Goal: Task Accomplishment & Management: Manage account settings

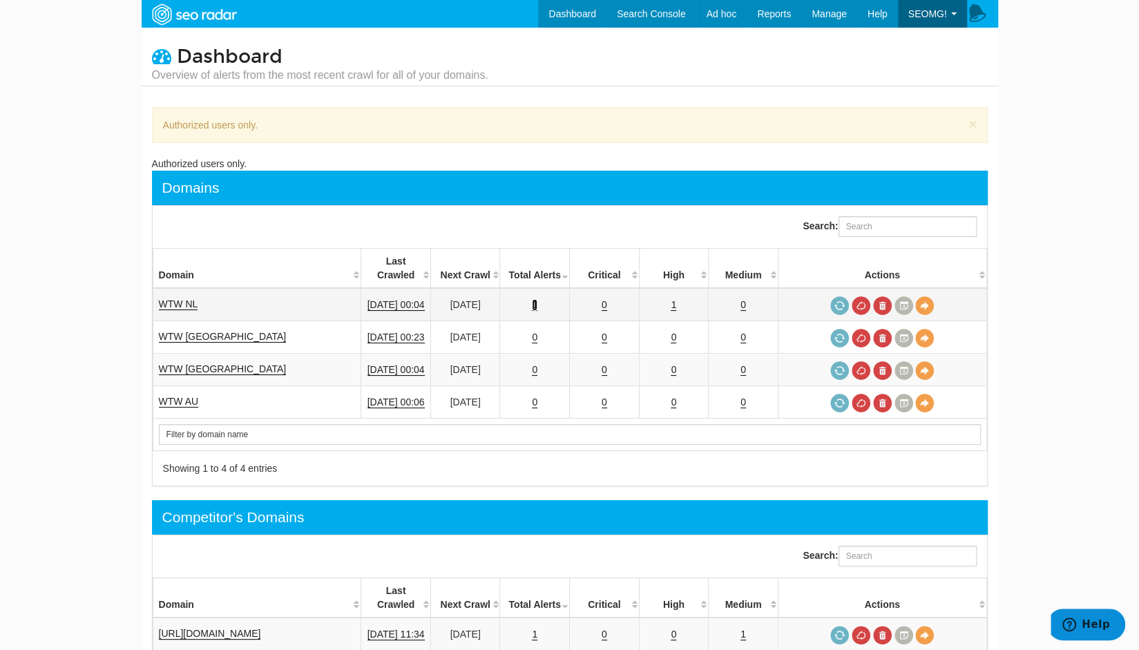
click at [538, 299] on link "1" at bounding box center [535, 305] width 6 height 12
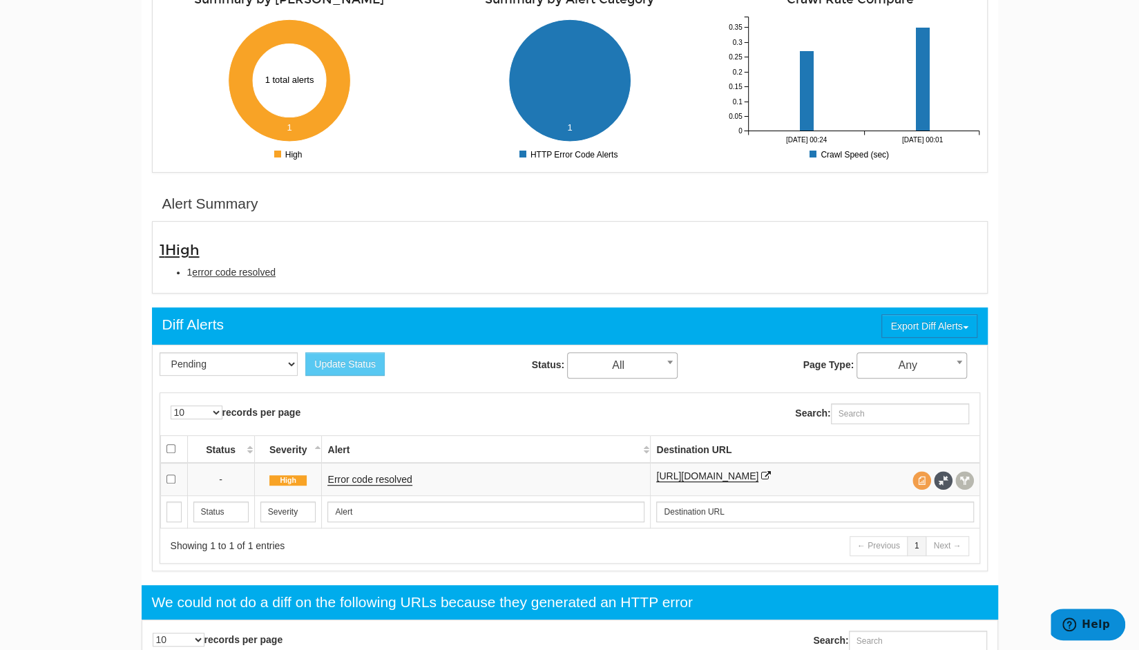
scroll to position [259, 0]
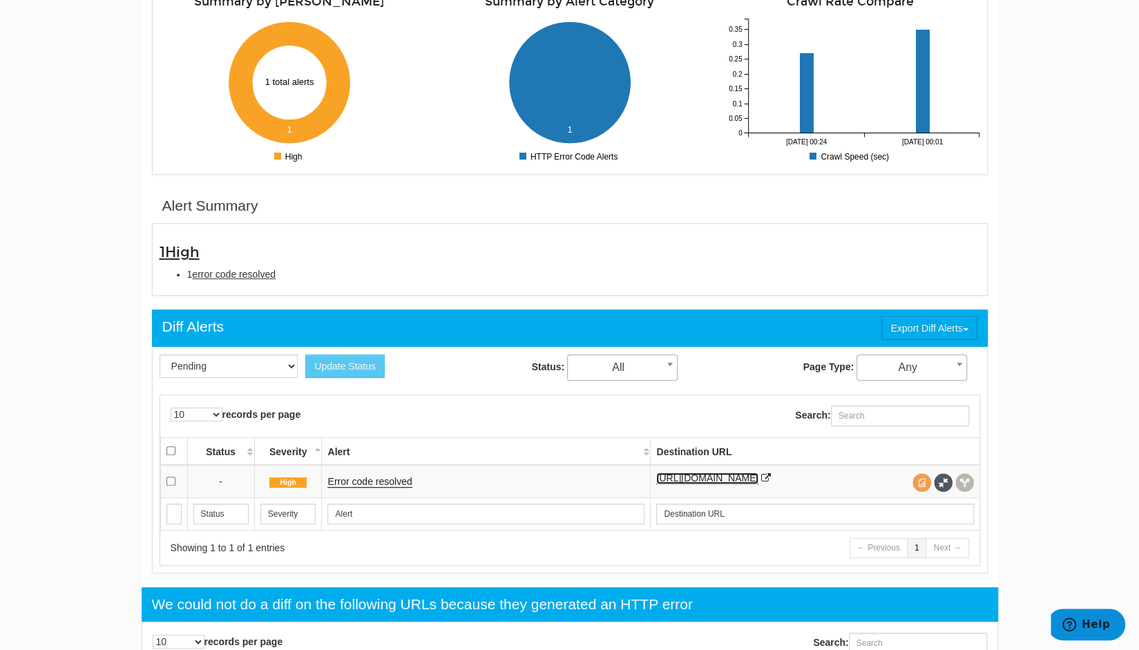
click at [712, 480] on link "[URL][DOMAIN_NAME]" at bounding box center [707, 479] width 102 height 12
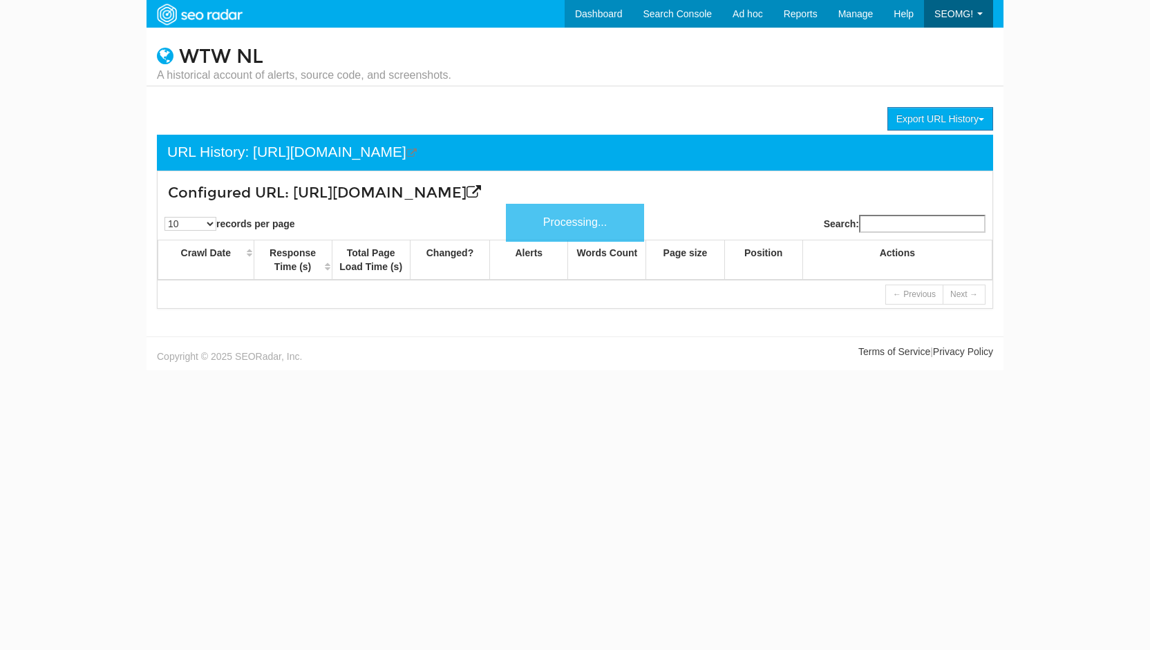
scroll to position [55, 0]
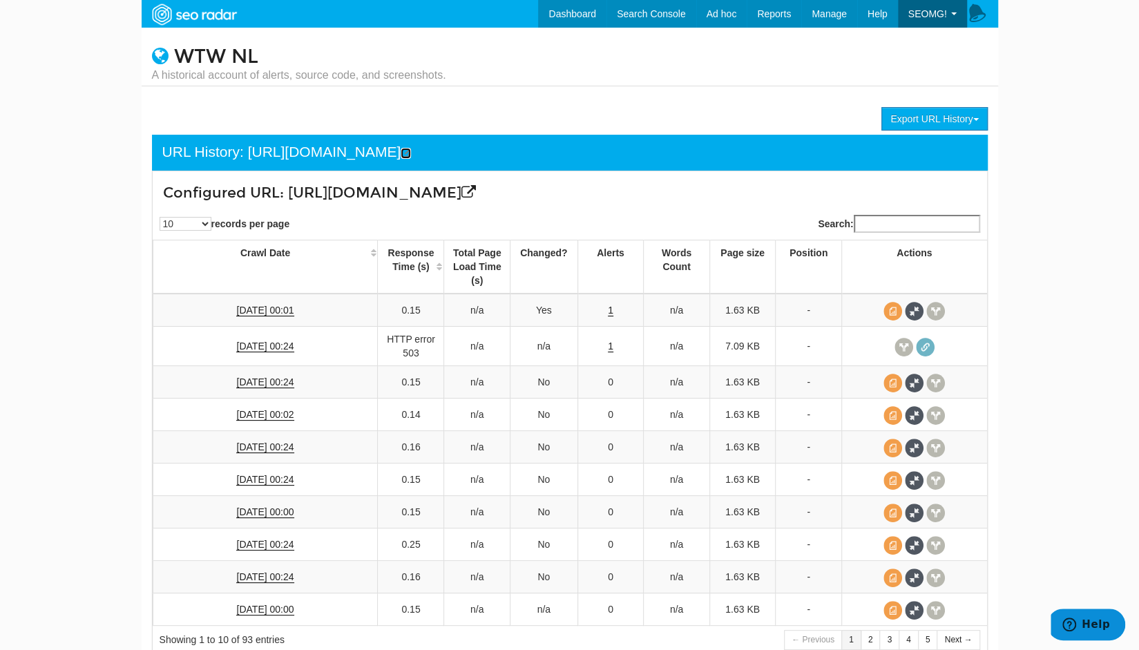
click at [411, 153] on icon at bounding box center [406, 154] width 10 height 10
